Goal: Use online tool/utility: Utilize a website feature to perform a specific function

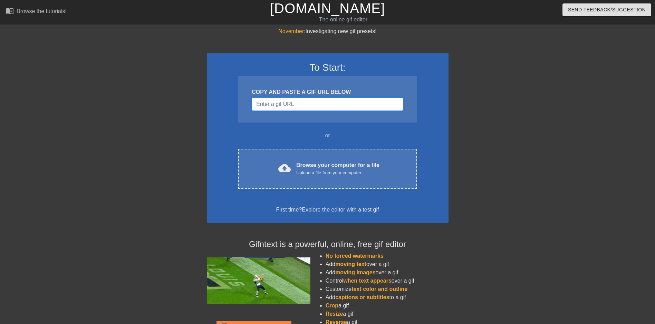
click at [282, 105] on input "Username" at bounding box center [327, 104] width 151 height 13
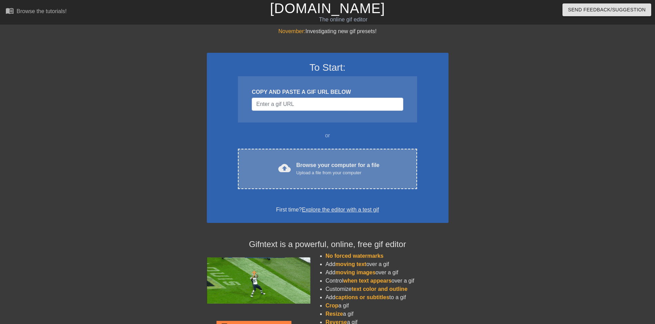
click at [349, 166] on div "Browse your computer for a file Upload a file from your computer" at bounding box center [337, 168] width 83 height 15
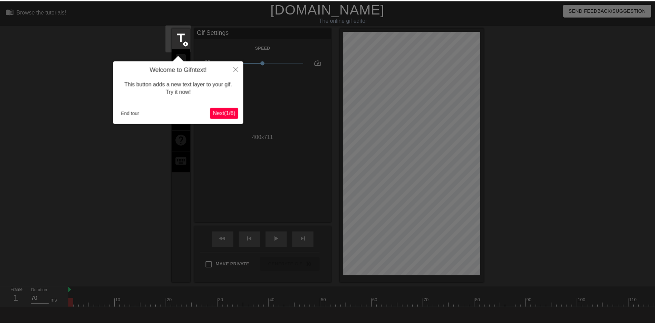
scroll to position [17, 0]
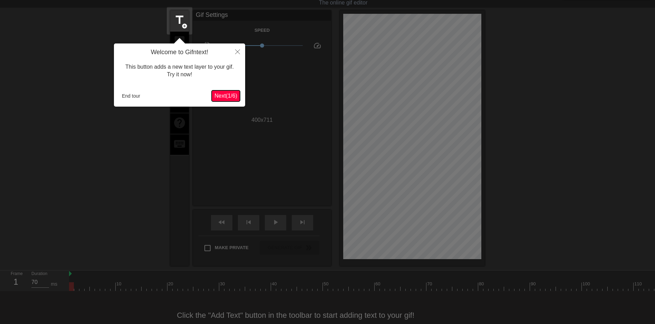
click at [221, 95] on span "Next ( 1 / 6 )" at bounding box center [225, 96] width 23 height 6
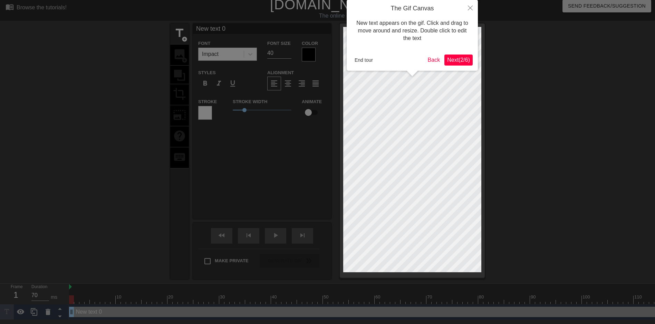
scroll to position [0, 0]
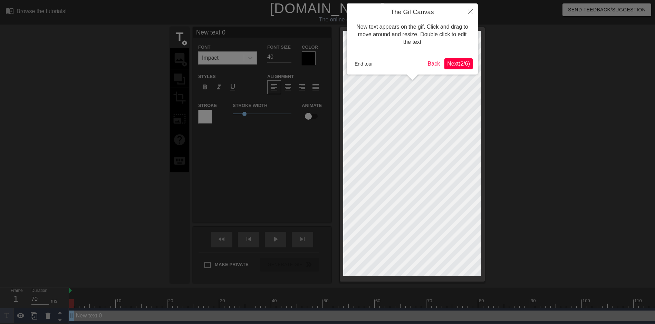
click at [461, 66] on span "Next ( 2 / 6 )" at bounding box center [458, 64] width 23 height 6
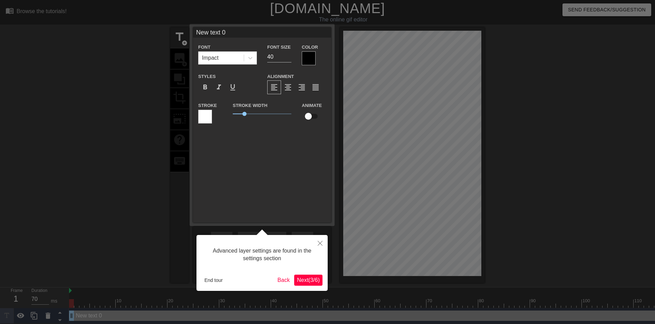
scroll to position [5, 0]
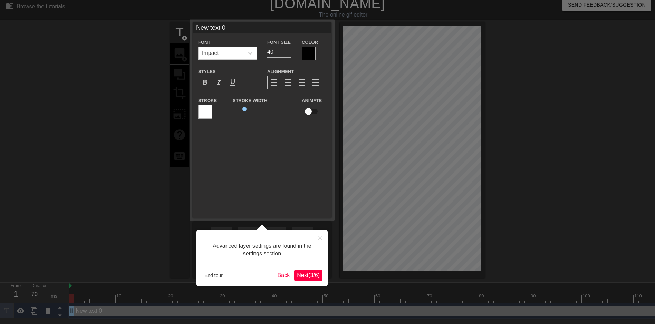
click at [304, 275] on span "Next ( 3 / 6 )" at bounding box center [308, 275] width 23 height 6
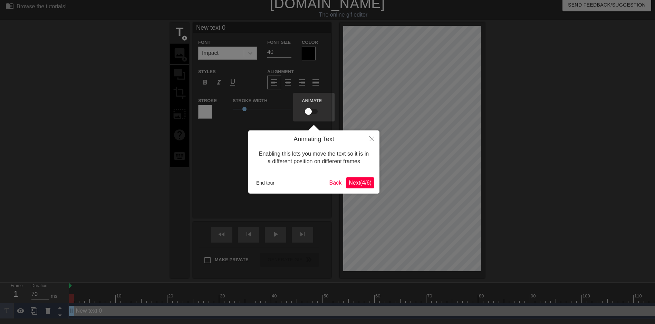
scroll to position [0, 0]
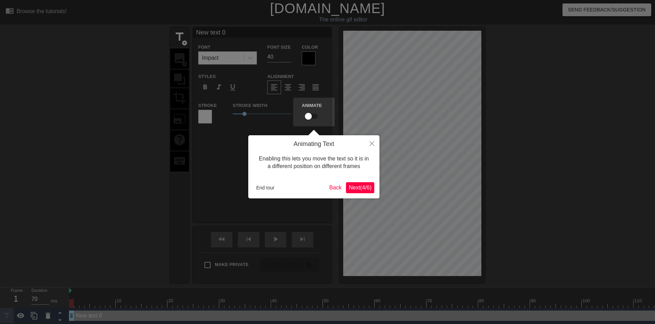
click at [355, 191] on span "Next ( 4 / 6 )" at bounding box center [360, 188] width 23 height 6
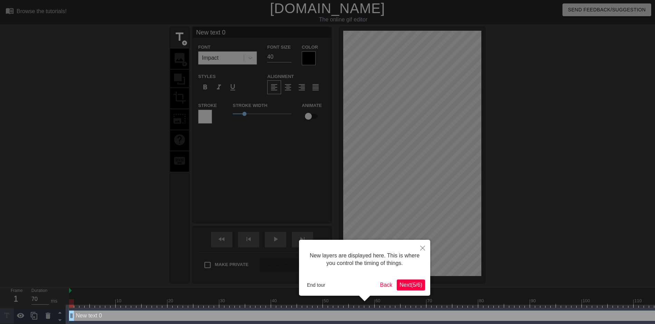
scroll to position [6, 0]
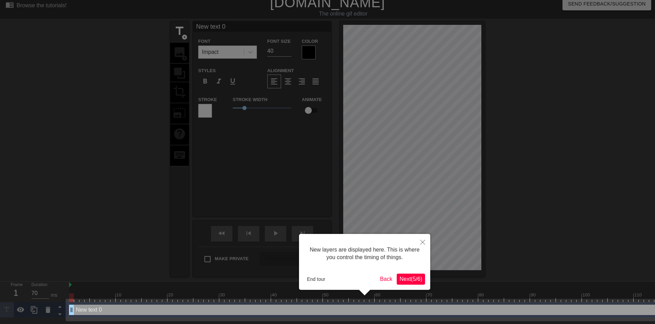
click at [406, 281] on span "Next ( 5 / 6 )" at bounding box center [411, 279] width 23 height 6
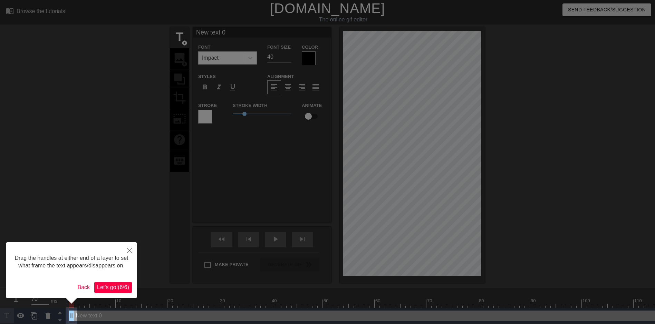
click at [121, 285] on span "Let's go! ( 6 / 6 )" at bounding box center [113, 288] width 32 height 6
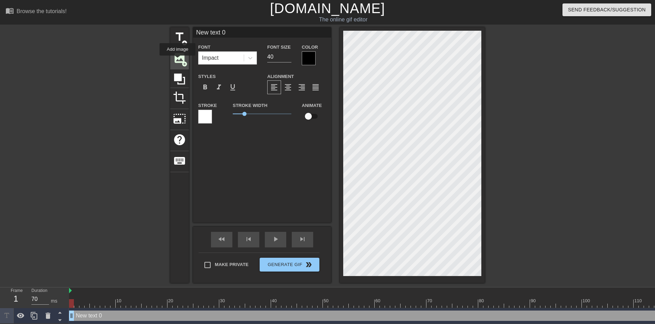
click at [177, 60] on span "image" at bounding box center [179, 57] width 13 height 13
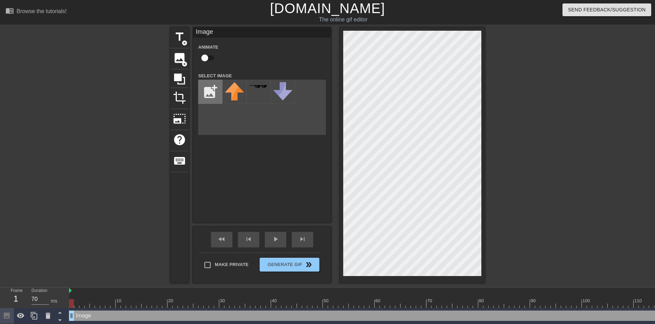
click at [210, 95] on input "file" at bounding box center [210, 91] width 23 height 23
type input "C:\fakepath\Screenshot (513).png"
click at [233, 95] on div at bounding box center [234, 92] width 24 height 24
click at [530, 237] on div "title add_circle image add_circle crop photo_size_select_large help keyboard Im…" at bounding box center [327, 155] width 655 height 256
click at [542, 233] on div at bounding box center [545, 130] width 104 height 207
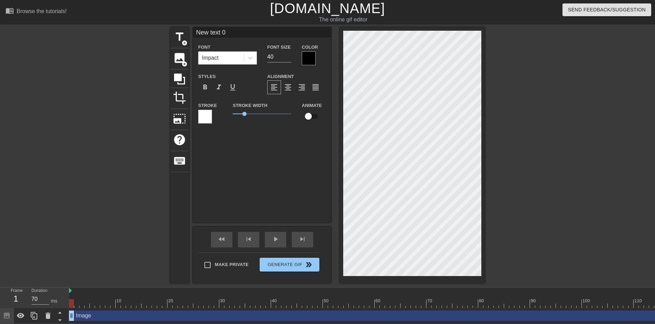
click at [227, 143] on div "title add_circle image add_circle crop photo_size_select_large help keyboard Ne…" at bounding box center [327, 155] width 315 height 256
click at [301, 262] on span "Generate Gif double_arrow" at bounding box center [289, 265] width 54 height 8
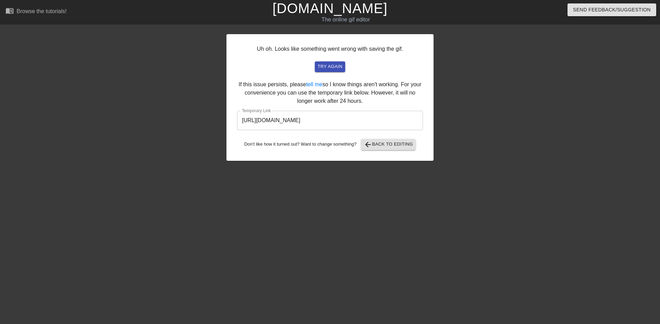
click at [312, 121] on input "[URL][DOMAIN_NAME]" at bounding box center [330, 120] width 186 height 19
click at [314, 121] on input "[URL][DOMAIN_NAME]" at bounding box center [330, 120] width 186 height 19
